Goal: Check status: Check status

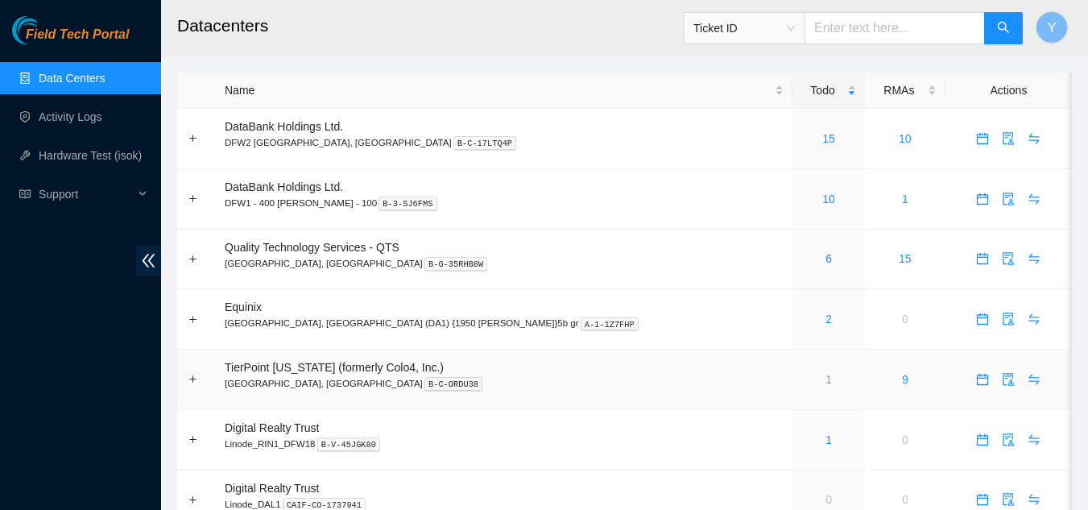
click at [825, 378] on link "1" at bounding box center [828, 379] width 6 height 13
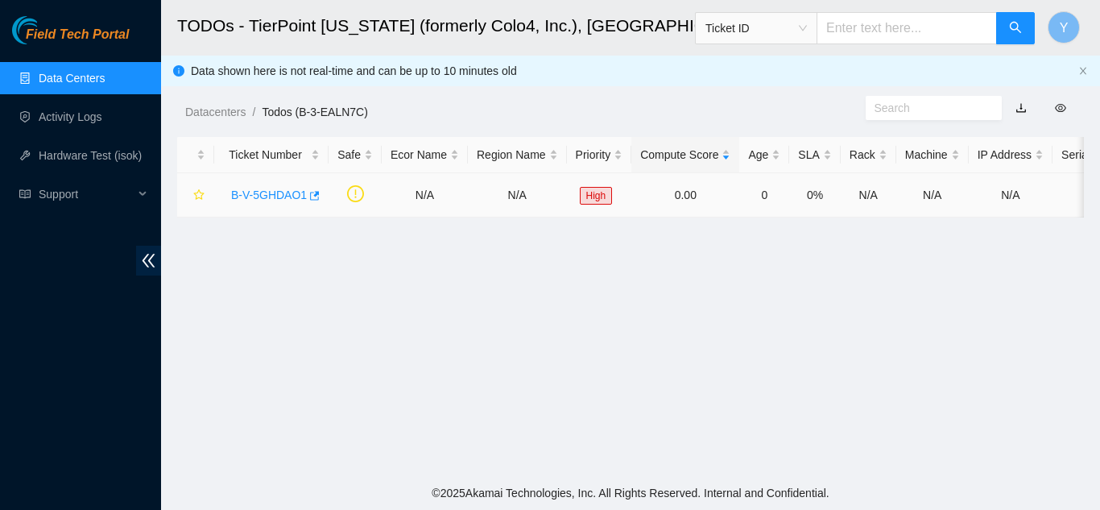
click at [276, 195] on link "B-V-5GHDAO1" at bounding box center [269, 194] width 76 height 13
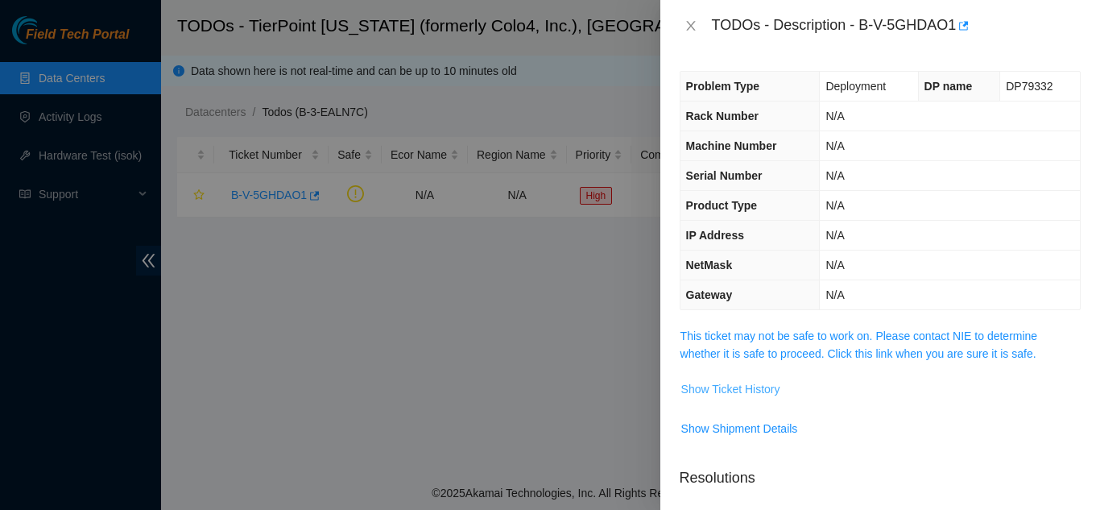
click at [729, 392] on span "Show Ticket History" at bounding box center [730, 389] width 99 height 18
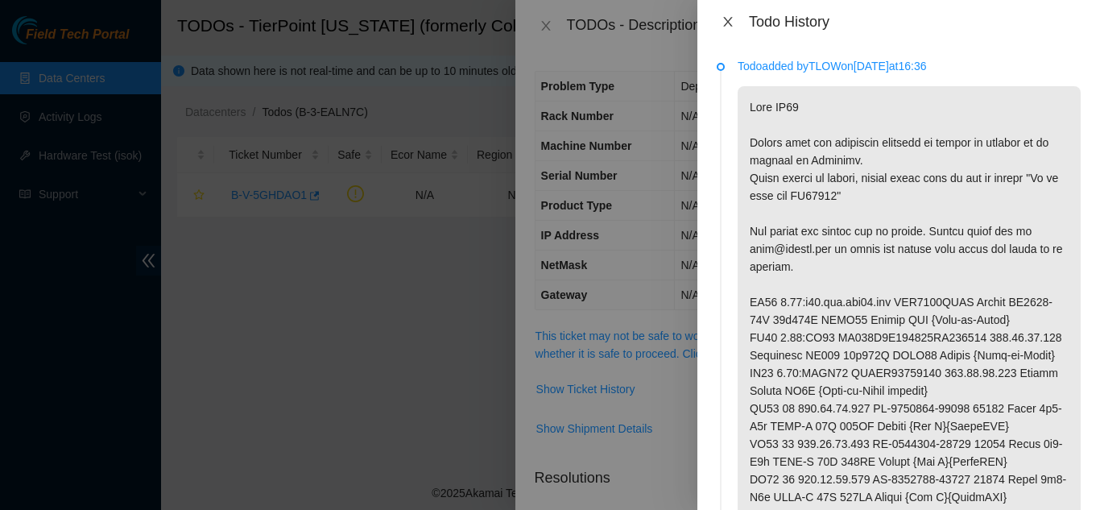
click at [728, 26] on icon "close" at bounding box center [727, 21] width 13 height 13
